Goal: Information Seeking & Learning: Check status

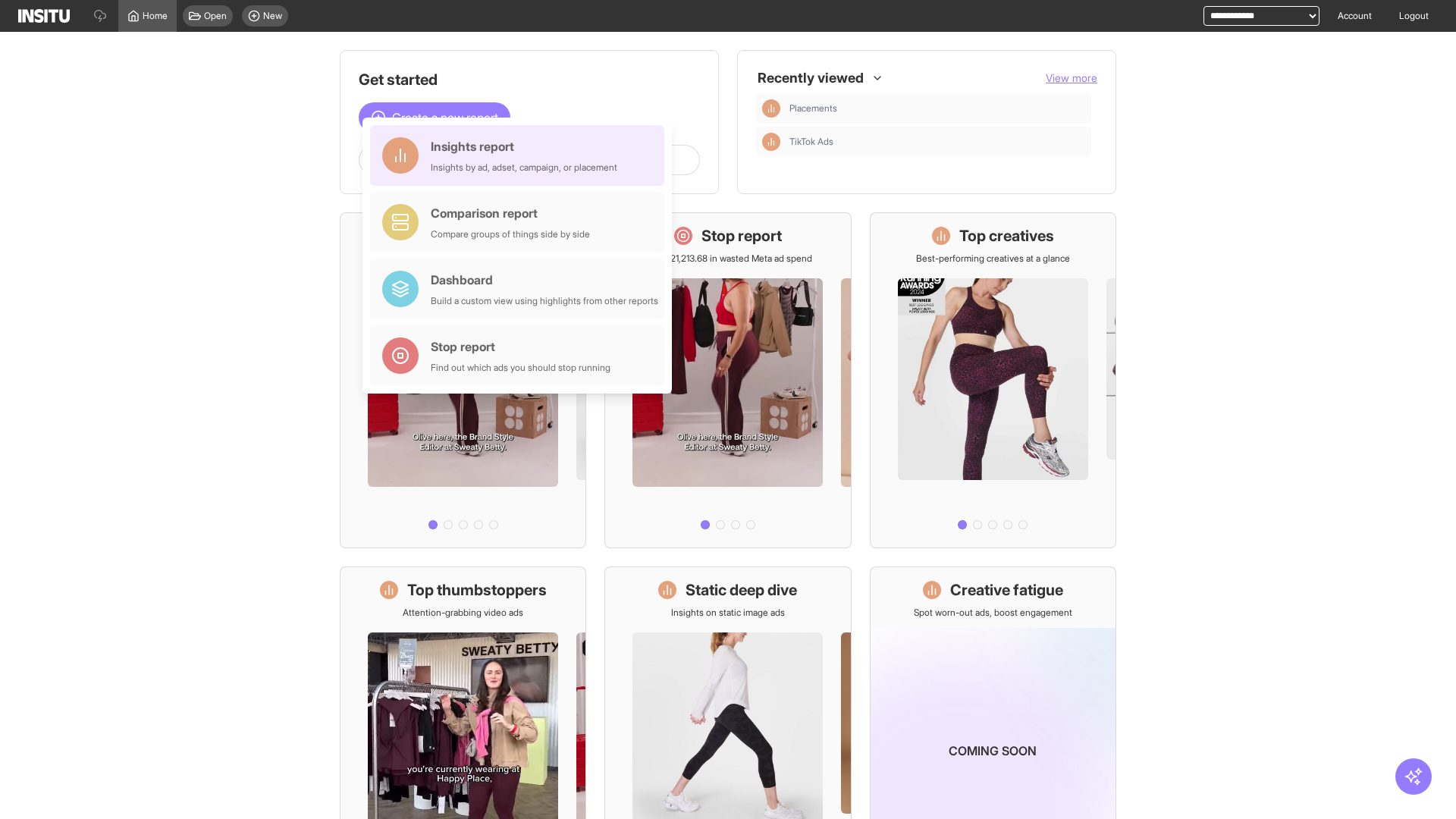
click at [521, 155] on div "Insights report Insights by ad, adset, campaign, or placement" at bounding box center [523, 155] width 186 height 37
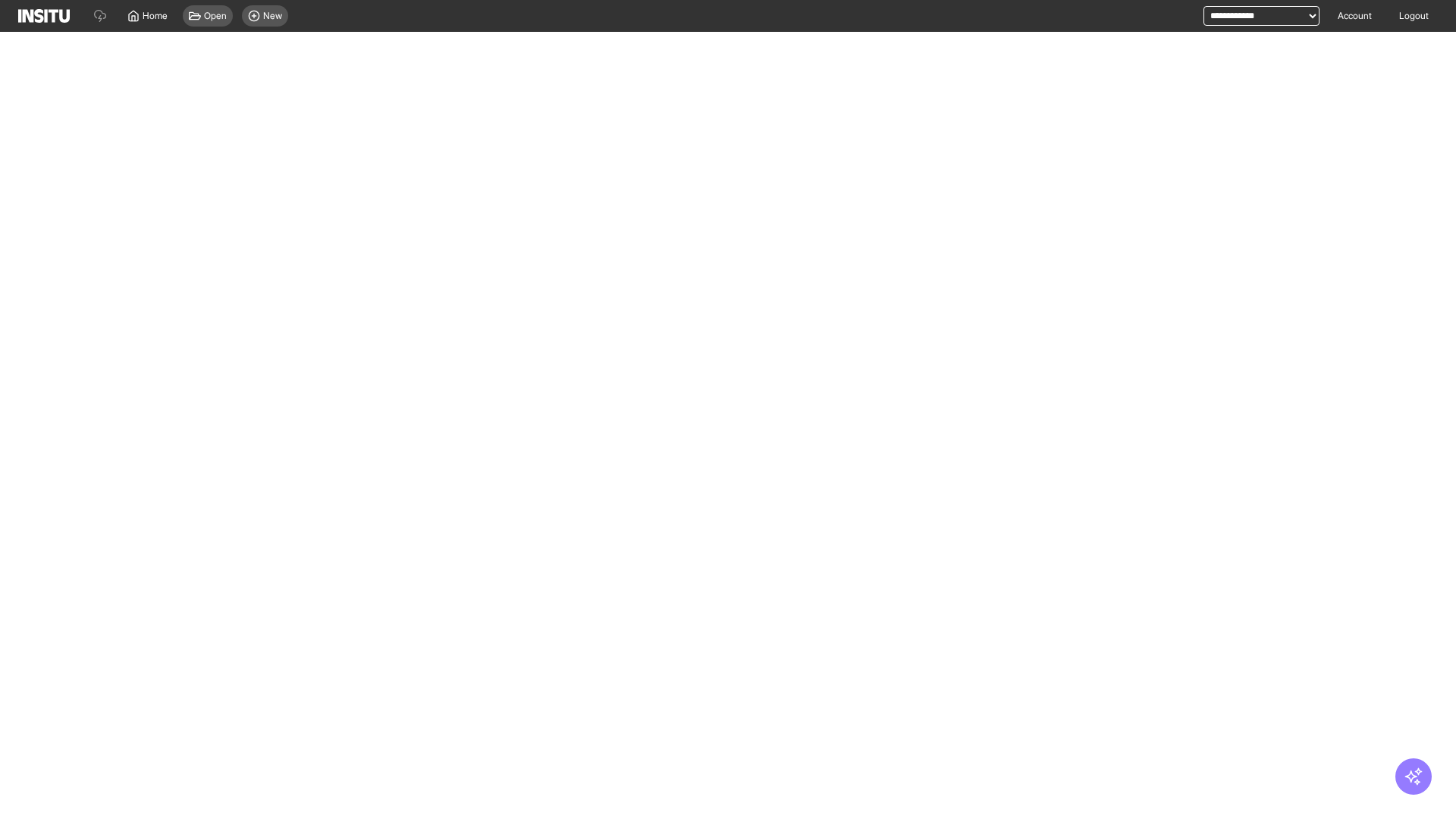
select select "**"
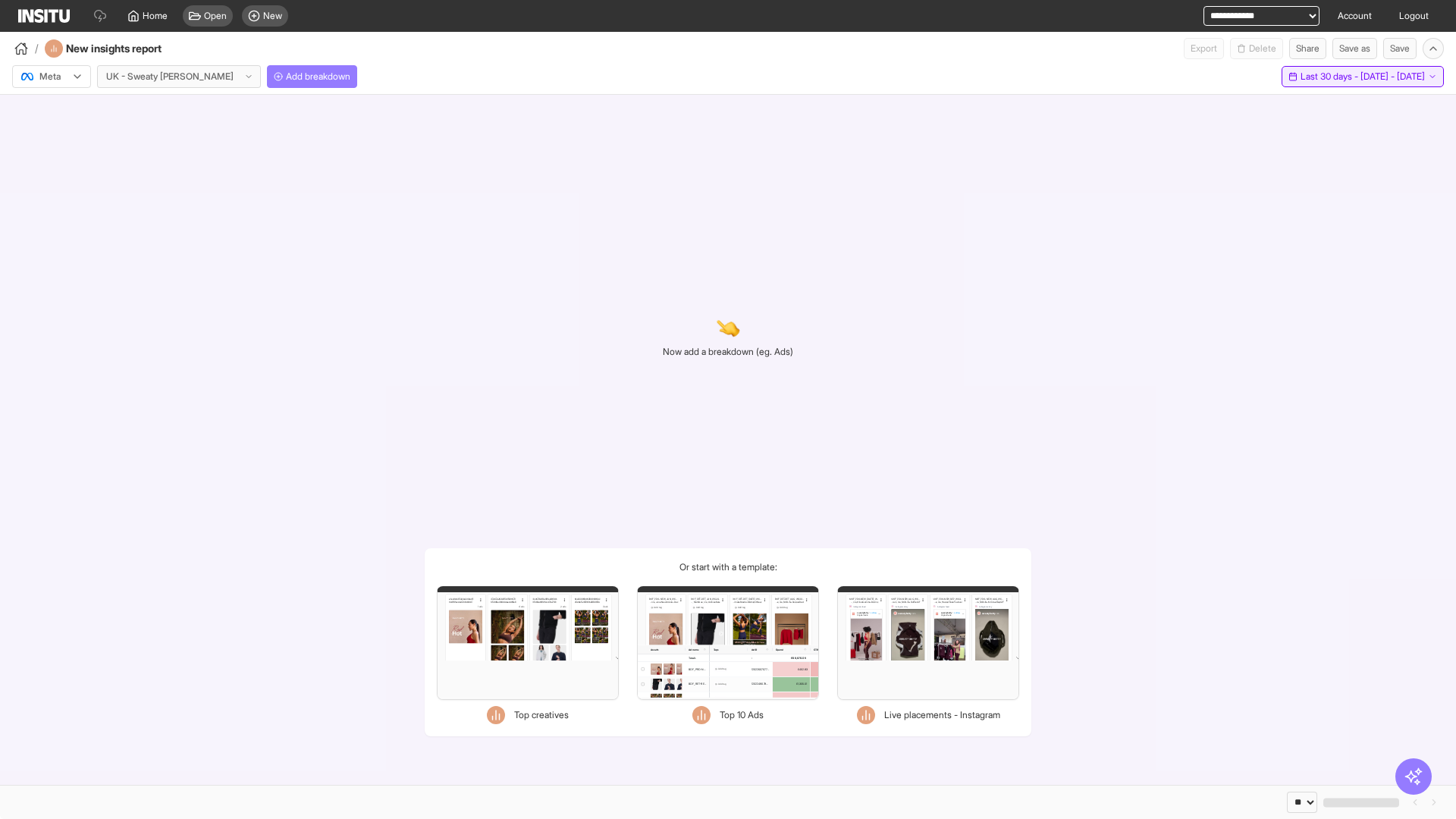
click at [1335, 77] on span "Last 30 days - [DATE] - [DATE]" at bounding box center [1362, 76] width 124 height 12
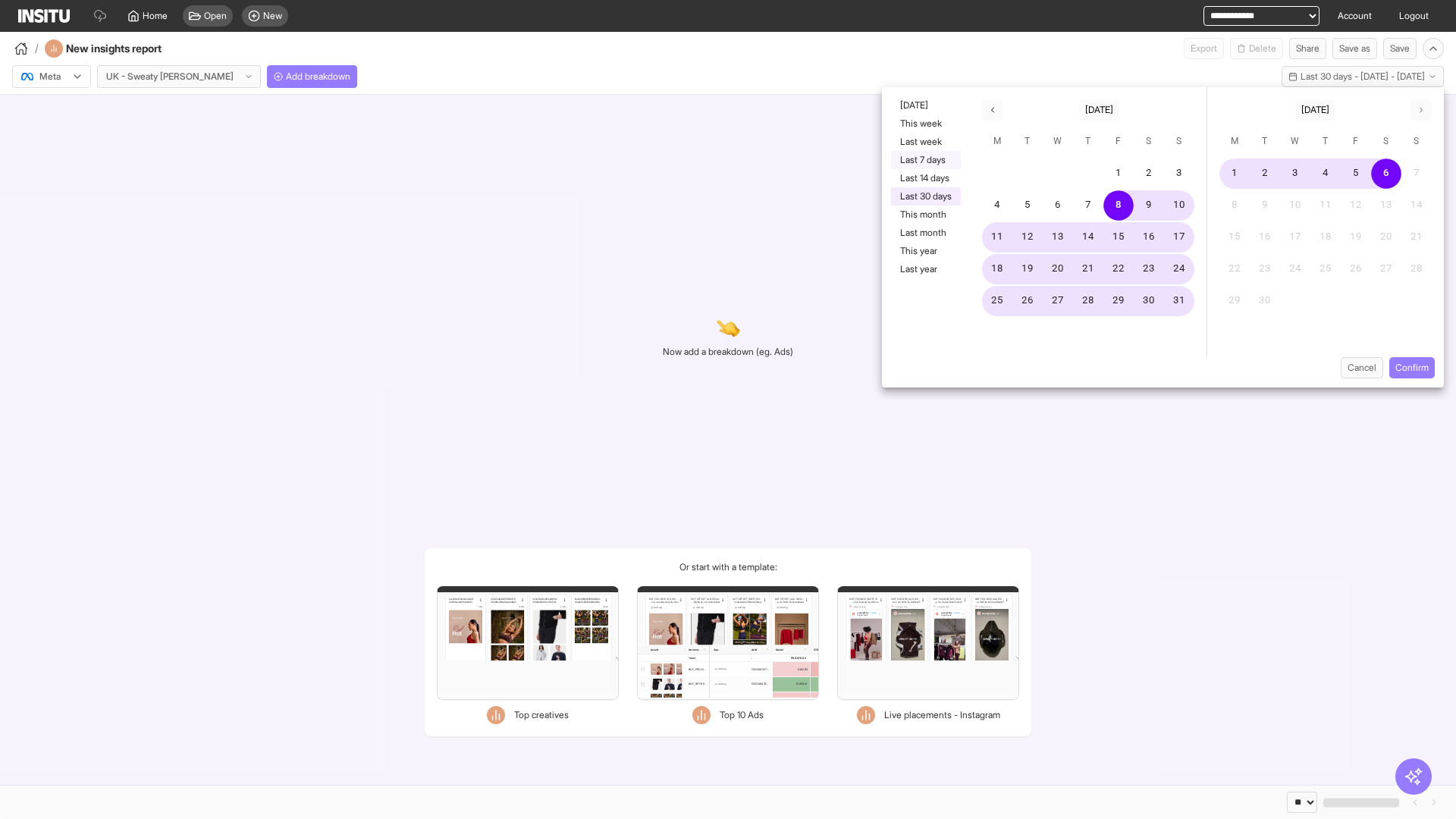
click at [925, 160] on button "Last 7 days" at bounding box center [925, 159] width 70 height 18
